Goal: Navigation & Orientation: Find specific page/section

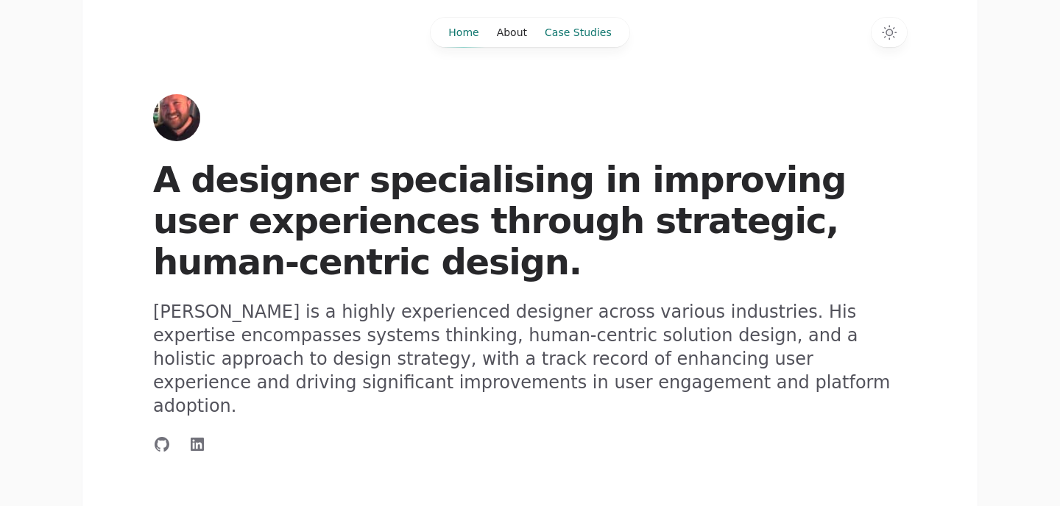
click at [568, 32] on link "Case Studies" at bounding box center [578, 32] width 85 height 29
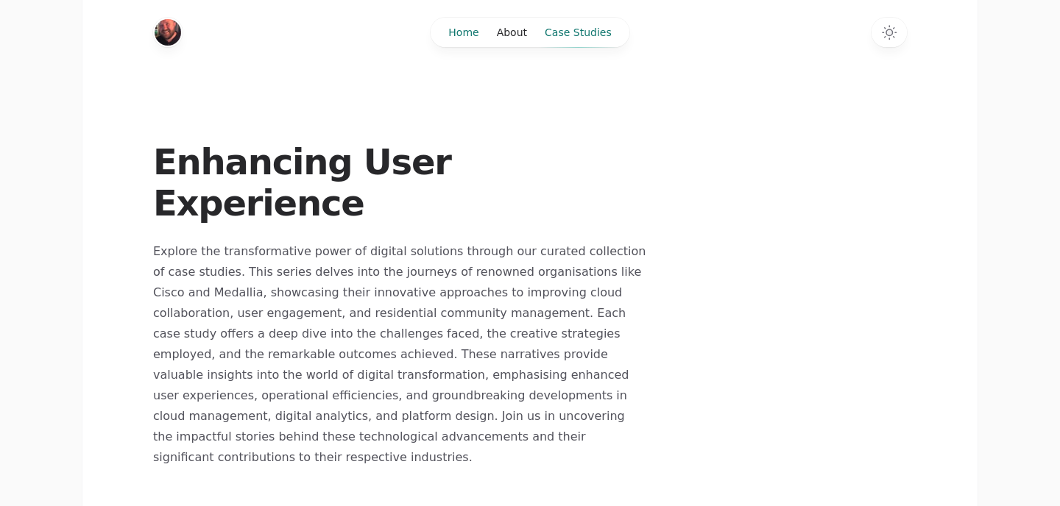
click at [465, 34] on link "Home" at bounding box center [463, 32] width 48 height 29
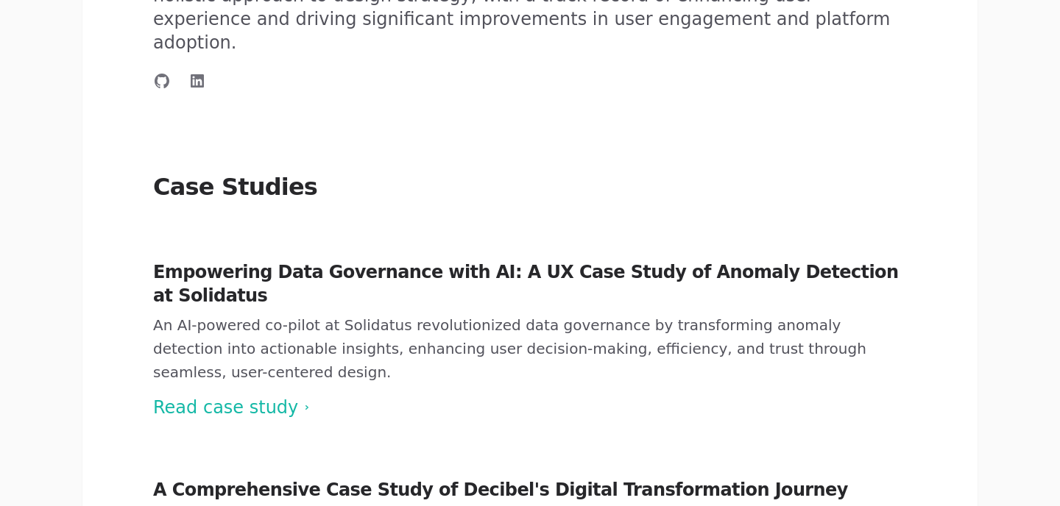
scroll to position [387, 0]
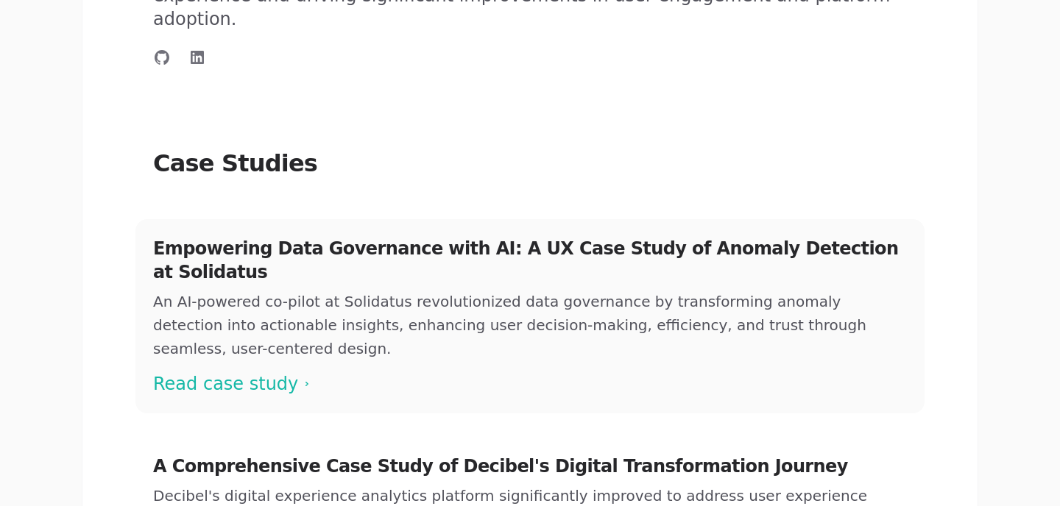
click at [190, 316] on span at bounding box center [529, 316] width 789 height 194
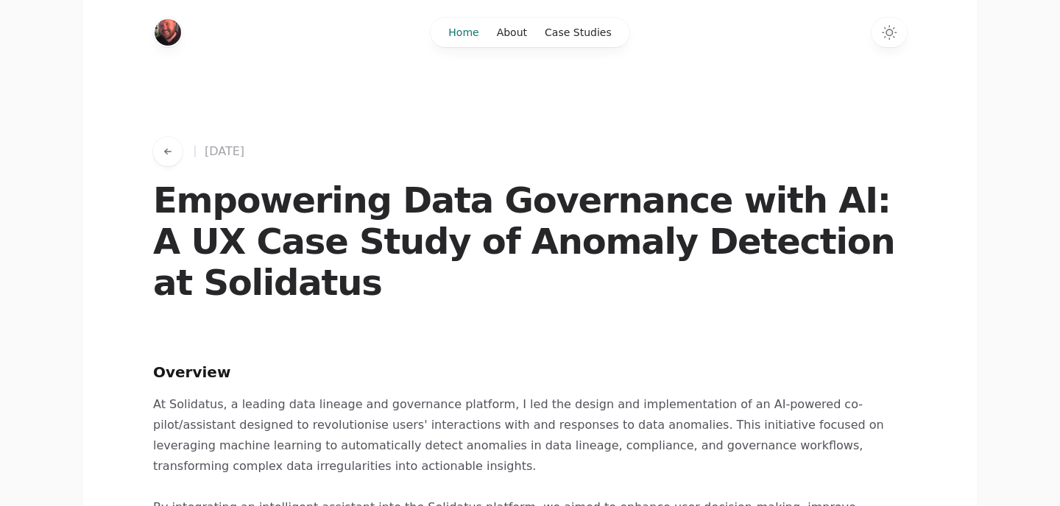
click at [462, 29] on link "Home" at bounding box center [463, 32] width 48 height 29
